Goal: Navigation & Orientation: Go to known website

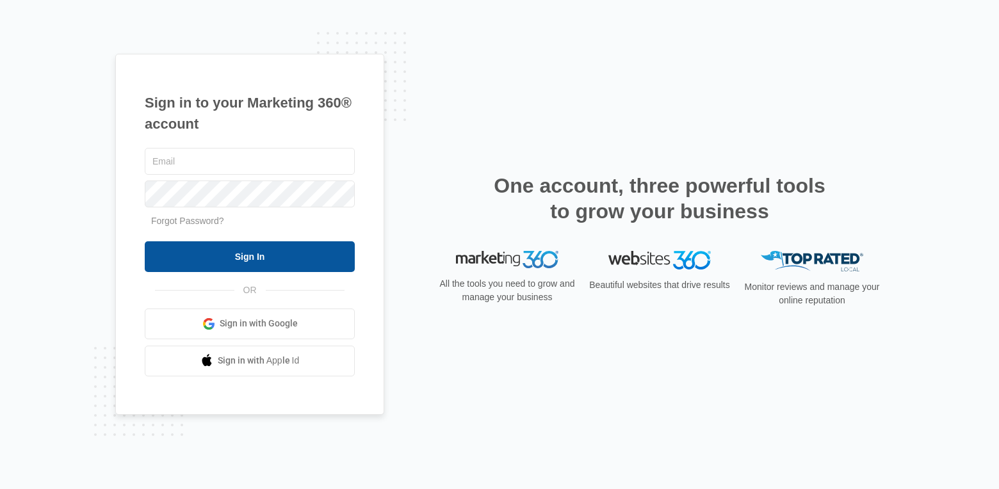
type input "[PERSON_NAME][EMAIL_ADDRESS][PERSON_NAME][DOMAIN_NAME]"
click at [251, 249] on input "Sign In" at bounding box center [250, 256] width 210 height 31
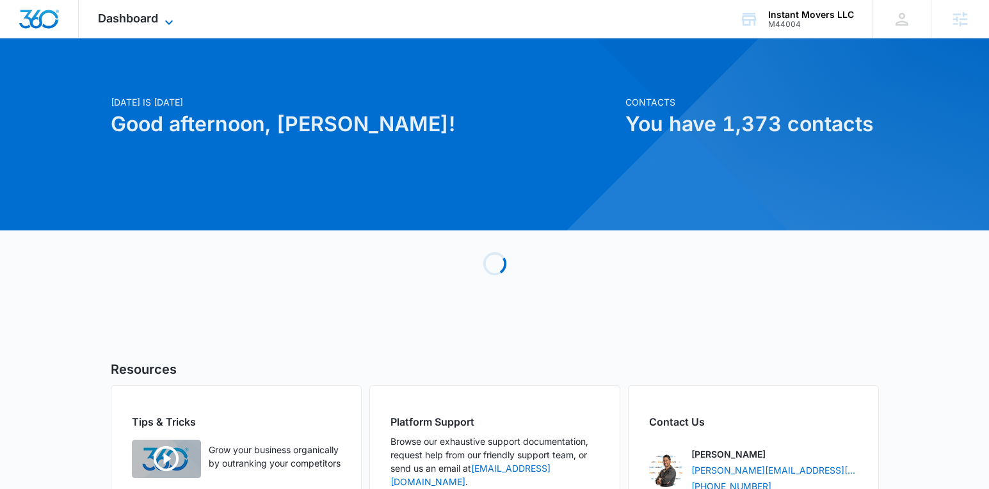
click at [170, 22] on icon at bounding box center [168, 22] width 15 height 15
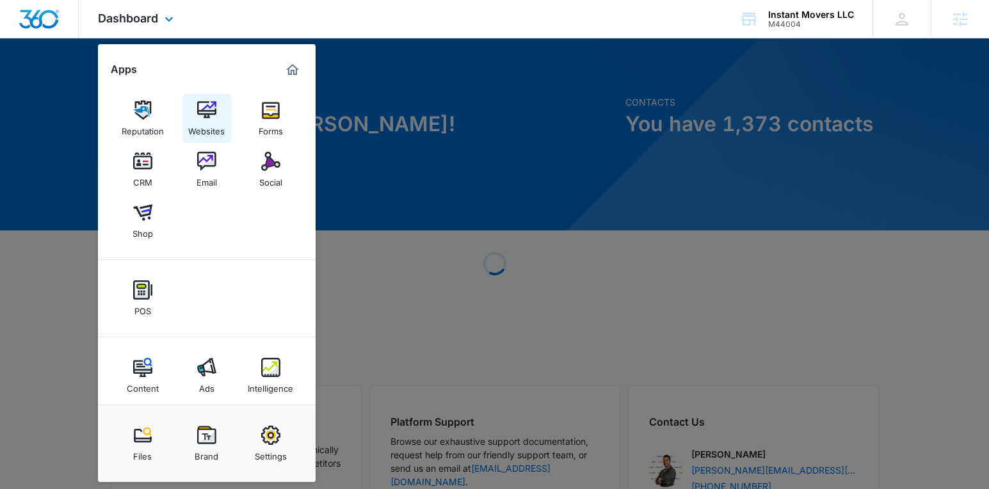
click at [211, 114] on img at bounding box center [206, 110] width 19 height 19
